Goal: Task Accomplishment & Management: Manage account settings

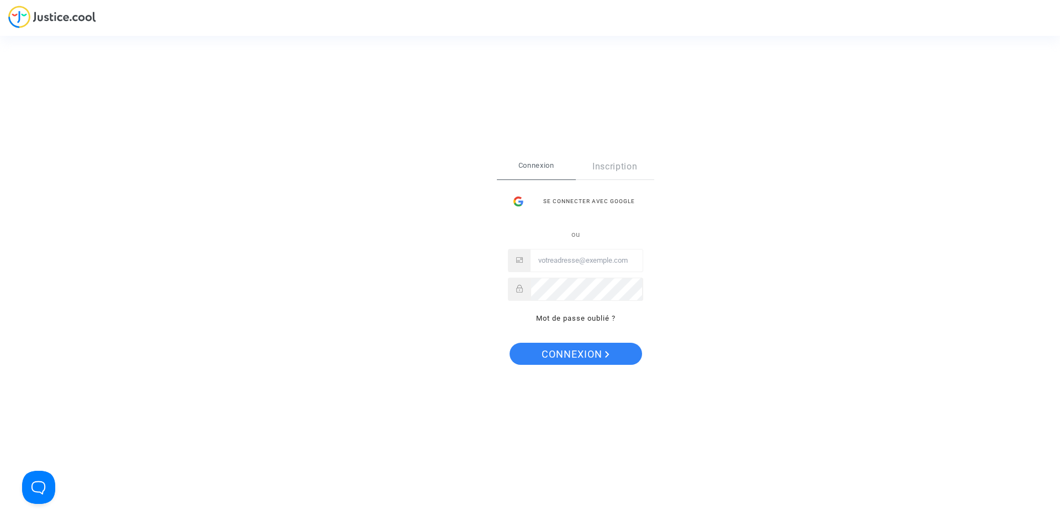
click at [569, 258] on input "Email" at bounding box center [587, 261] width 112 height 22
click at [555, 355] on span "Connexion" at bounding box center [576, 354] width 68 height 23
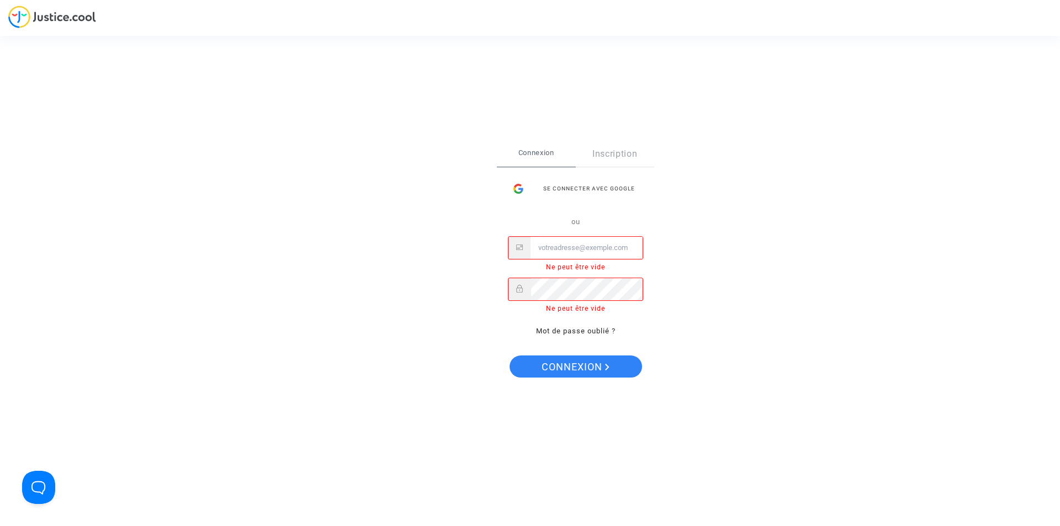
paste input "[EMAIL_ADDRESS][DOMAIN_NAME]"
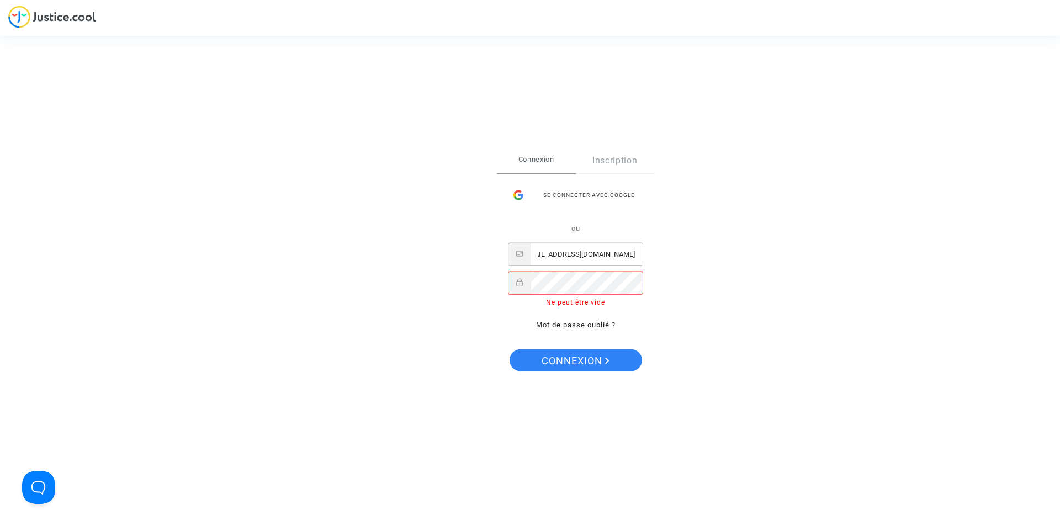
type input "[EMAIL_ADDRESS][DOMAIN_NAME]"
click at [603, 195] on div "Se connecter avec Google" at bounding box center [575, 195] width 135 height 22
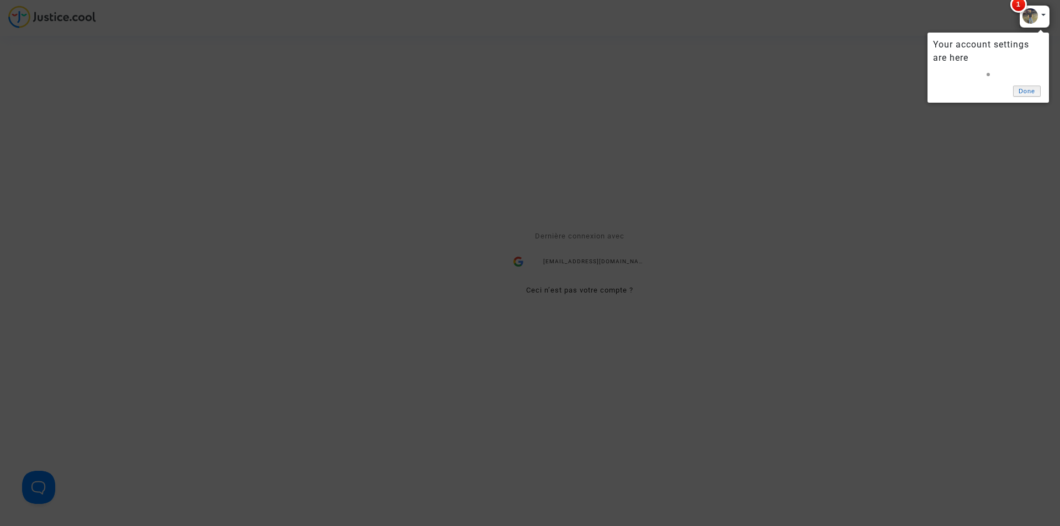
click at [1016, 89] on link "Done" at bounding box center [1027, 92] width 28 height 12
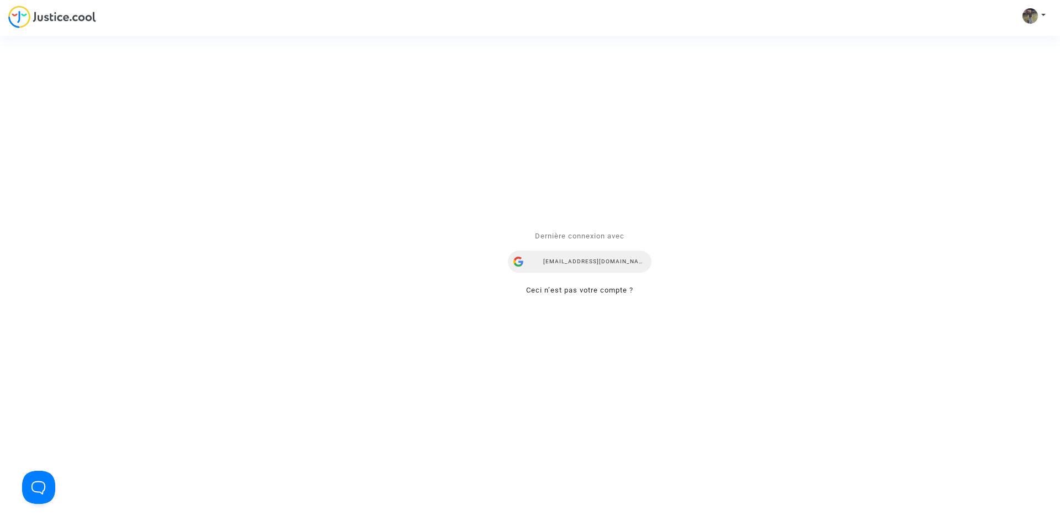
click at [580, 260] on div "[EMAIL_ADDRESS][DOMAIN_NAME]" at bounding box center [580, 262] width 144 height 22
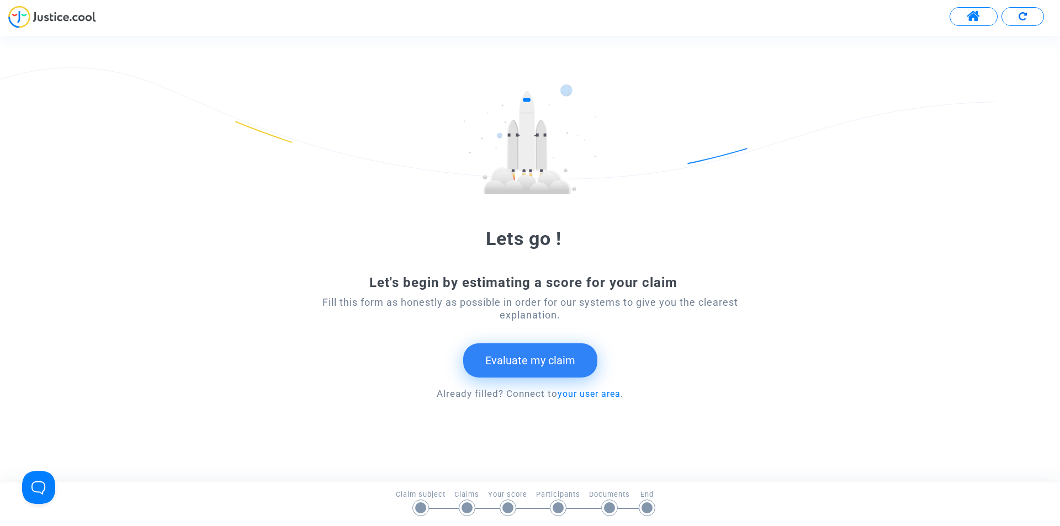
click at [966, 18] on button at bounding box center [974, 16] width 48 height 19
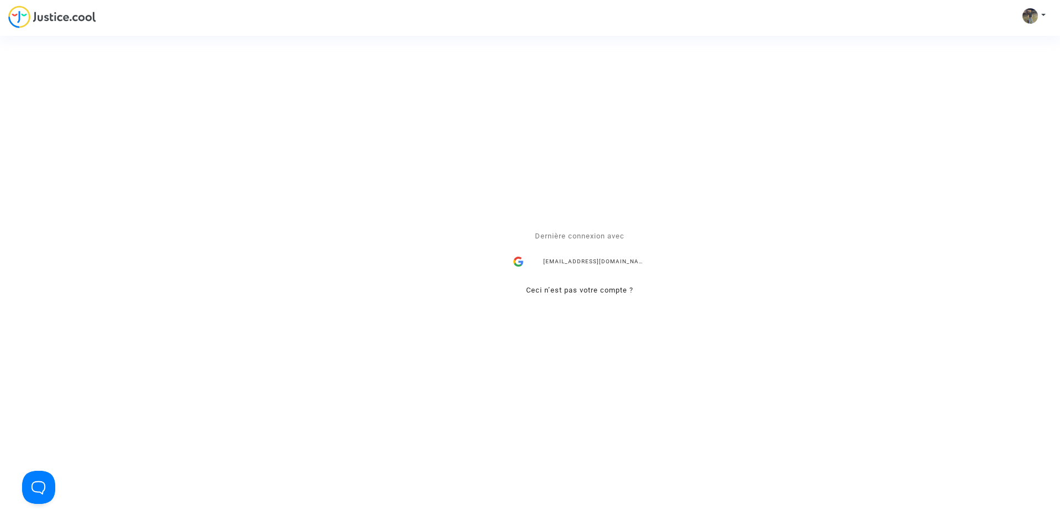
click at [588, 231] on p "Dernière connexion avec" at bounding box center [580, 236] width 144 height 13
click at [588, 236] on span "Dernière connexion avec" at bounding box center [579, 236] width 89 height 8
